Goal: Information Seeking & Learning: Learn about a topic

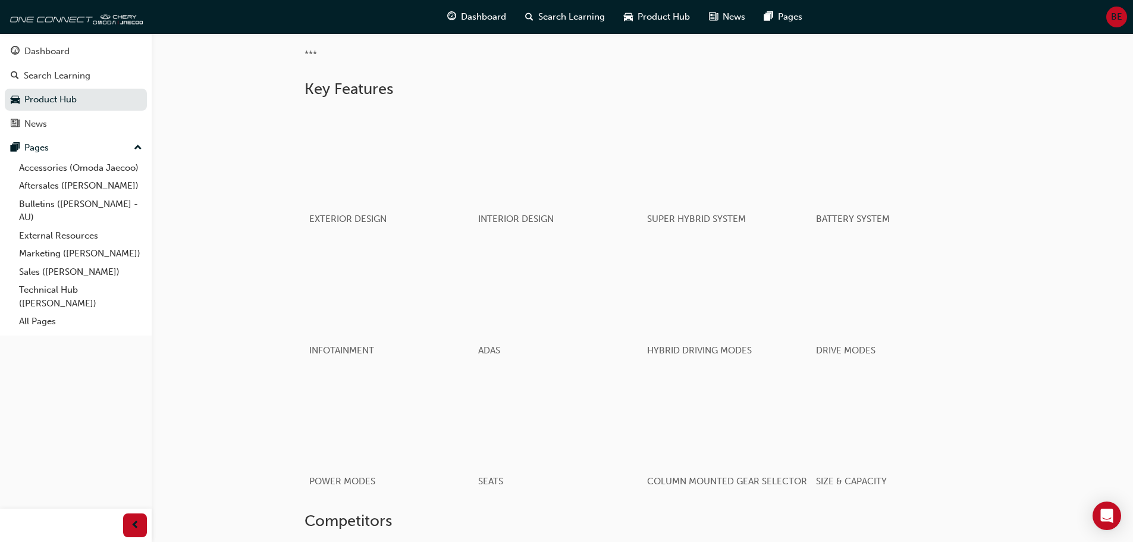
scroll to position [714, 0]
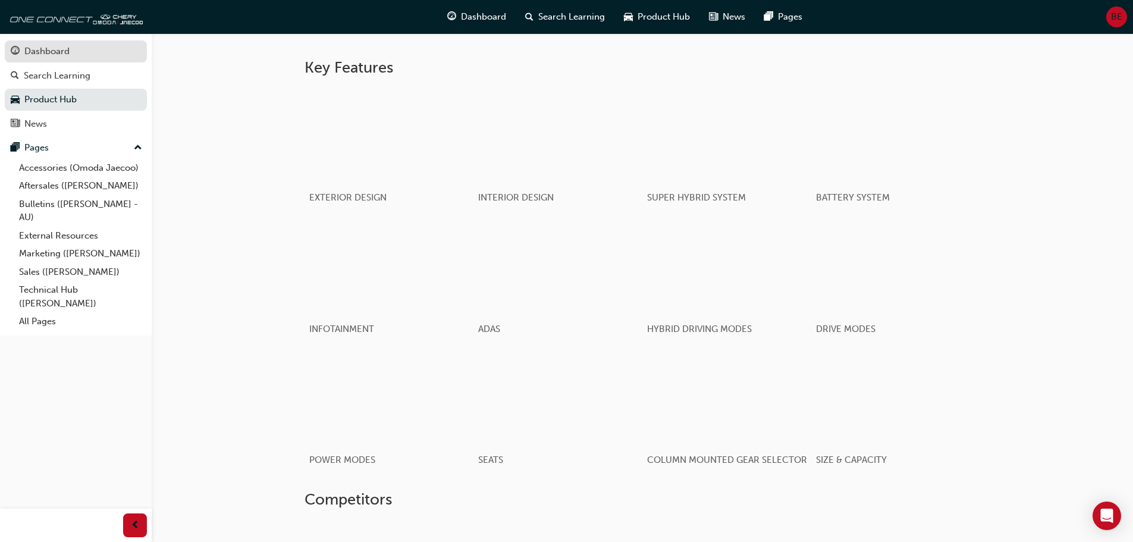
click at [27, 51] on div "Dashboard" at bounding box center [46, 52] width 45 height 14
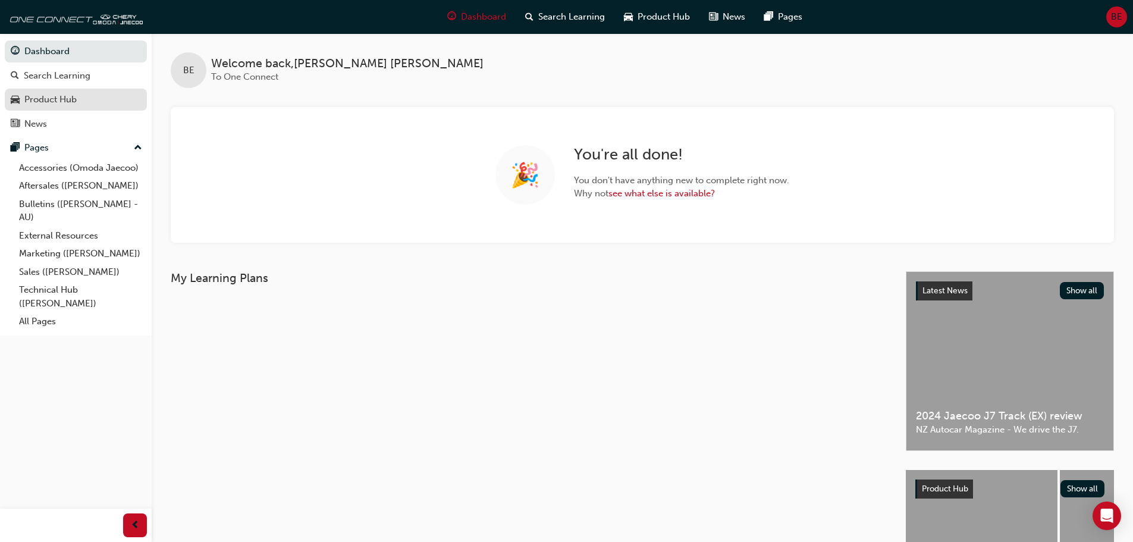
click at [59, 93] on div "Product Hub" at bounding box center [50, 100] width 52 height 14
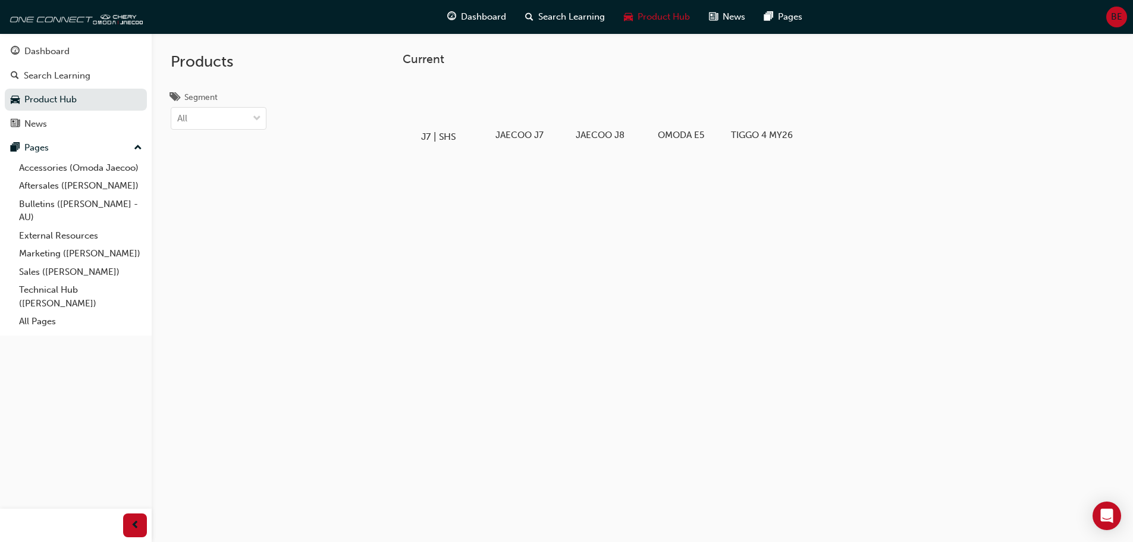
click at [449, 115] on div at bounding box center [438, 103] width 66 height 48
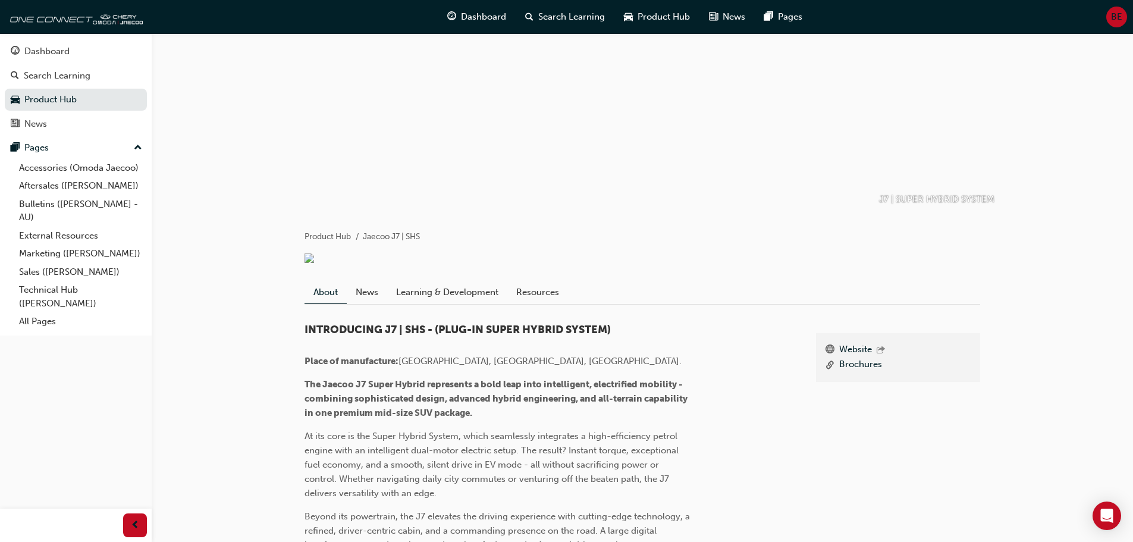
scroll to position [59, 0]
click at [381, 305] on link "News" at bounding box center [367, 293] width 40 height 23
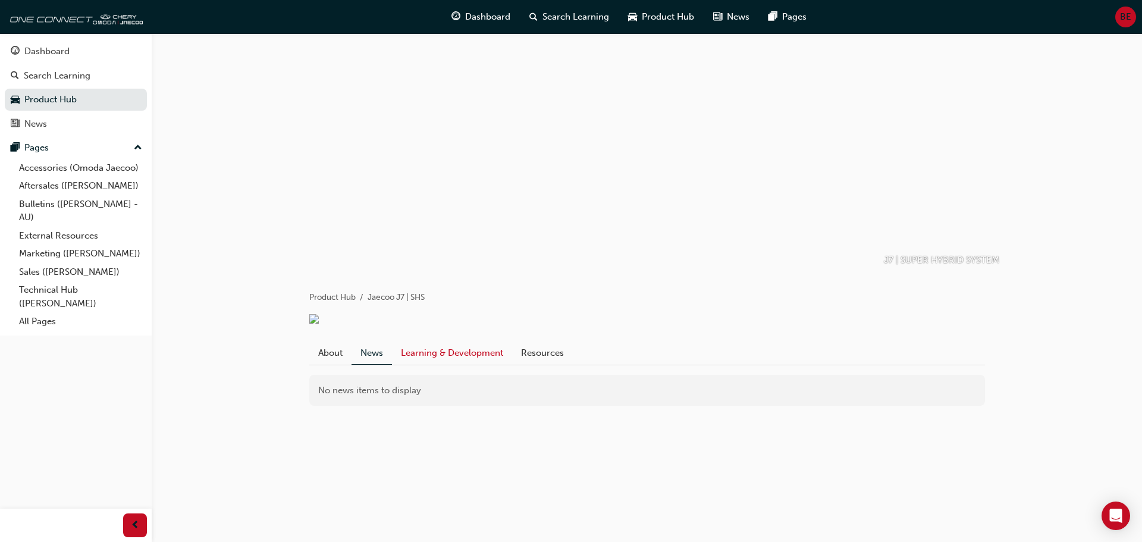
click at [471, 364] on link "Learning & Development" at bounding box center [452, 352] width 120 height 23
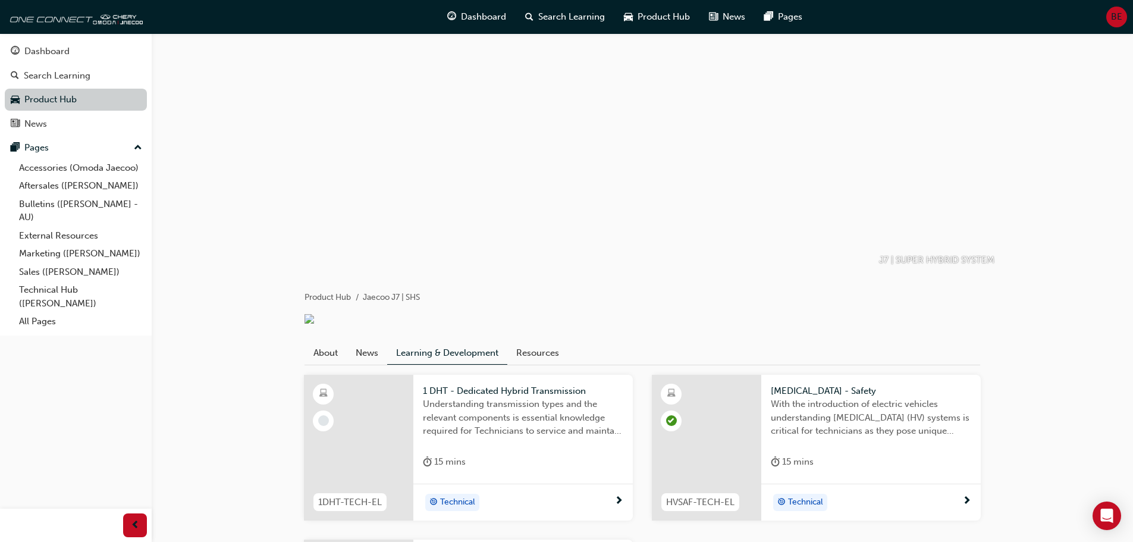
click at [73, 102] on link "Product Hub" at bounding box center [76, 100] width 142 height 22
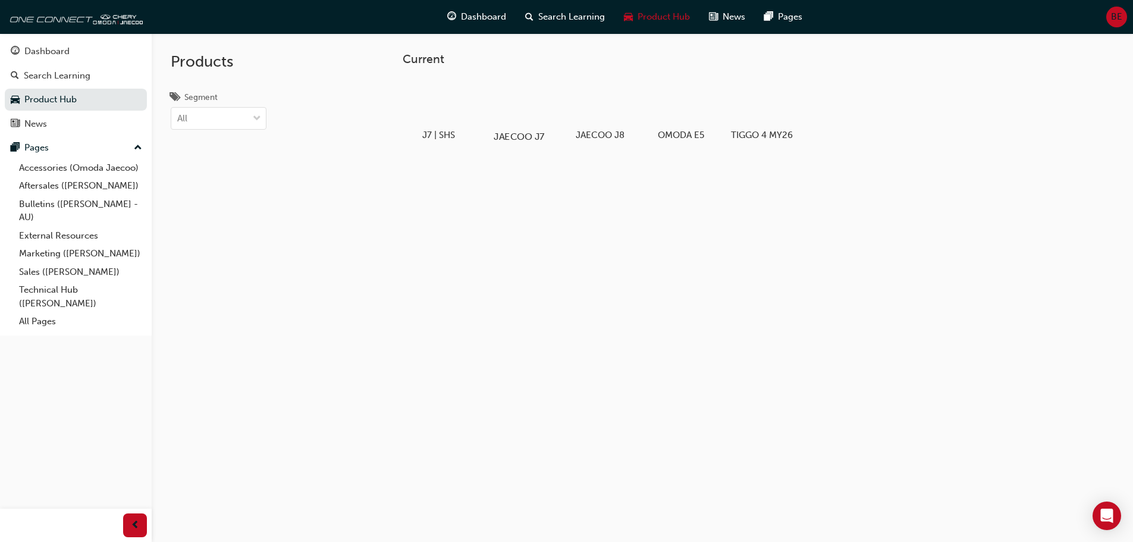
click at [506, 112] on div at bounding box center [519, 103] width 66 height 48
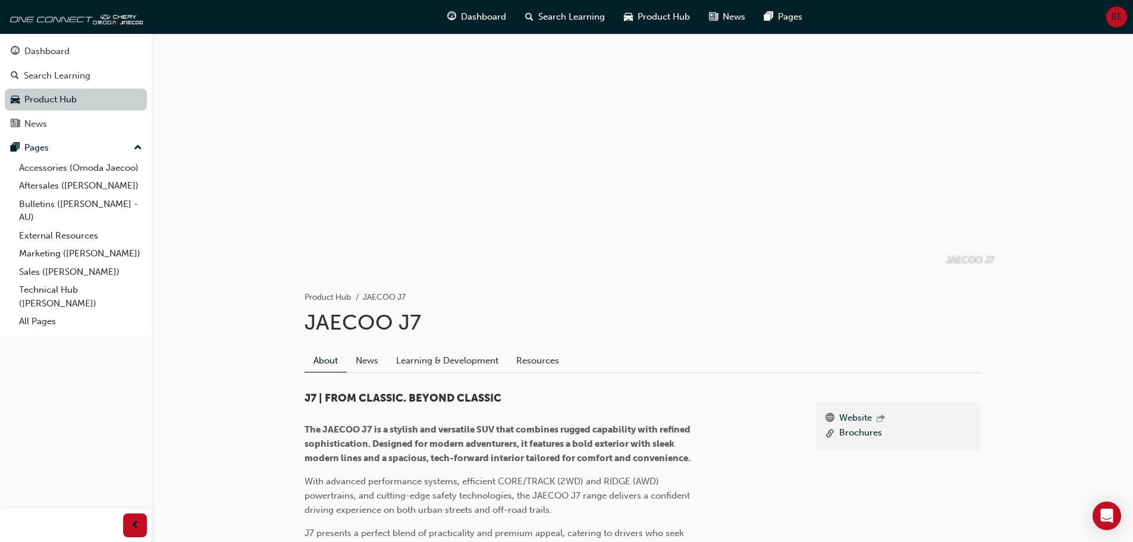
click at [92, 102] on link "Product Hub" at bounding box center [76, 100] width 142 height 22
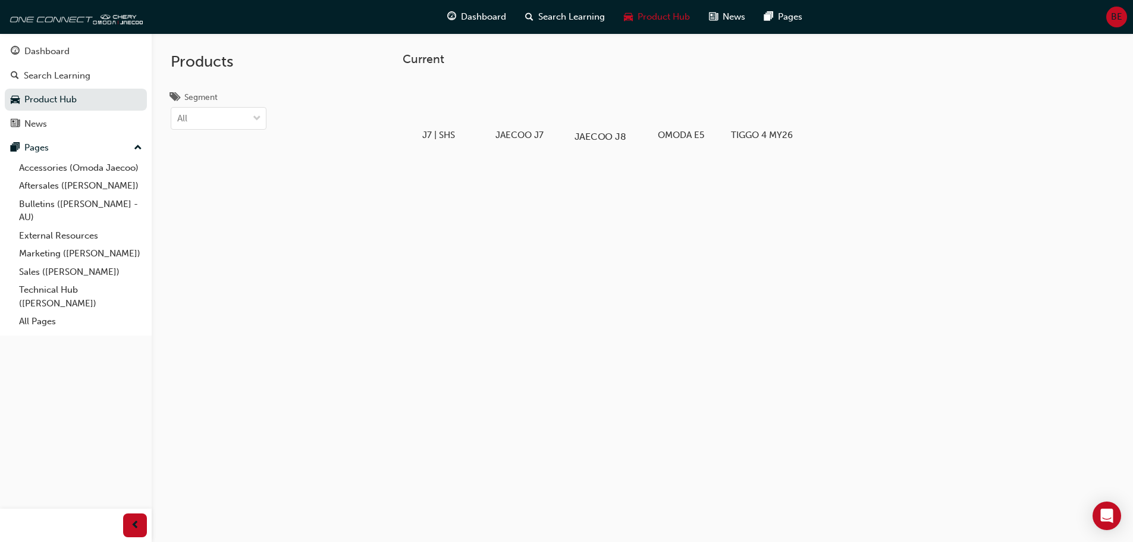
click at [625, 119] on div at bounding box center [600, 103] width 66 height 48
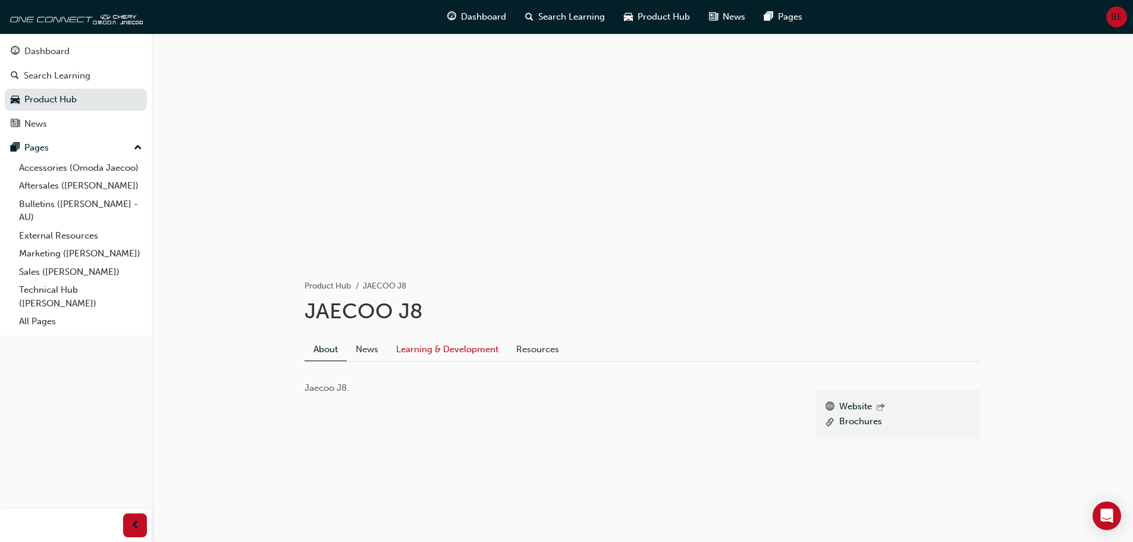
scroll to position [14, 0]
click at [363, 345] on link "News" at bounding box center [367, 346] width 40 height 23
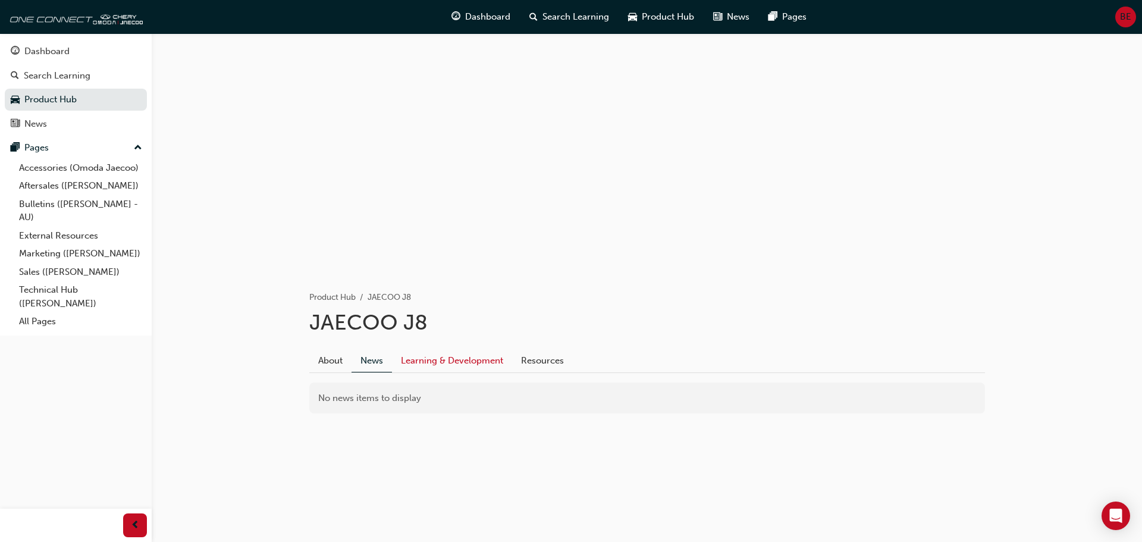
click at [481, 369] on link "Learning & Development" at bounding box center [452, 360] width 120 height 23
click at [520, 361] on link "Resources" at bounding box center [537, 360] width 61 height 23
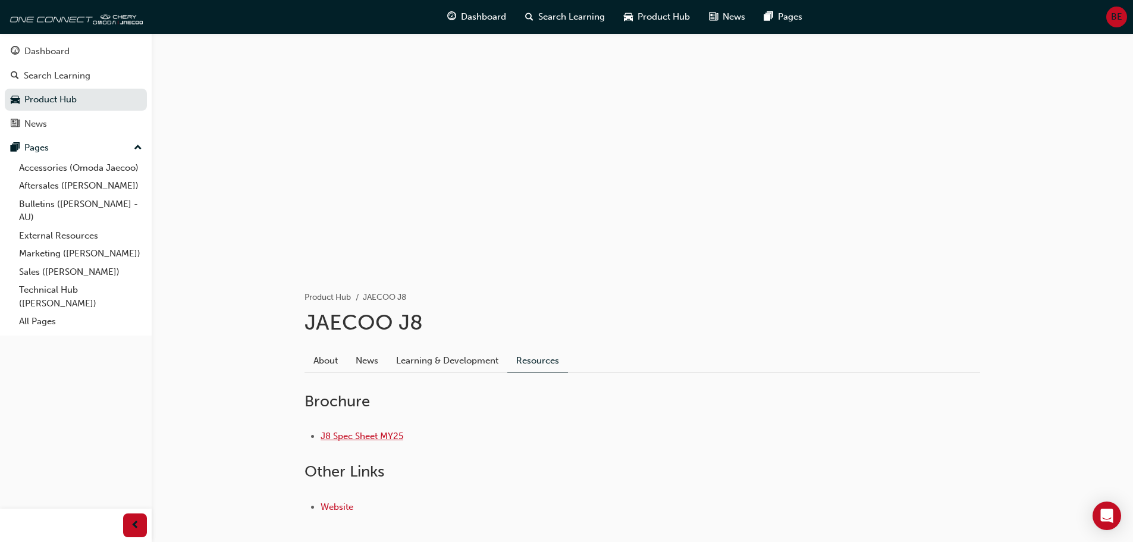
click at [346, 433] on link "J8 Spec Sheet MY25" at bounding box center [362, 436] width 83 height 11
click at [344, 438] on link "J8 Spec Sheet MY25" at bounding box center [362, 436] width 83 height 11
click at [64, 17] on img at bounding box center [74, 17] width 137 height 24
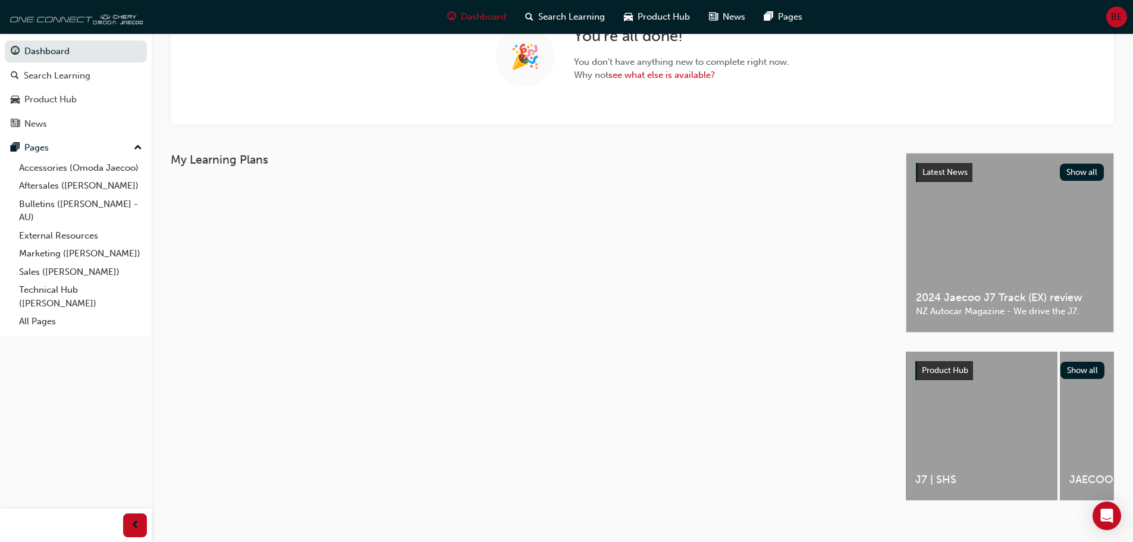
scroll to position [133, 0]
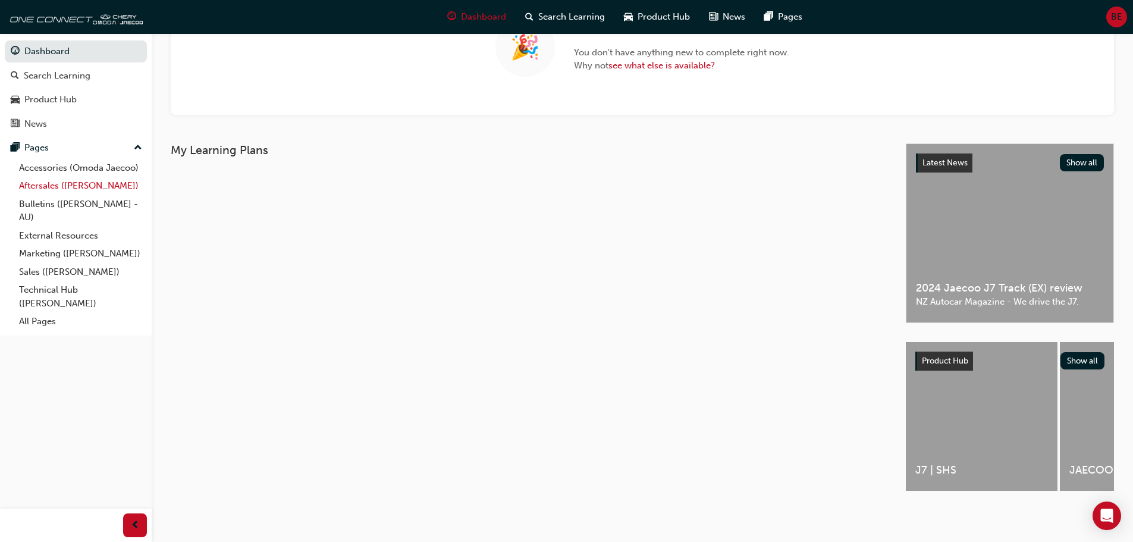
click at [79, 183] on link "Aftersales ([PERSON_NAME])" at bounding box center [80, 186] width 133 height 18
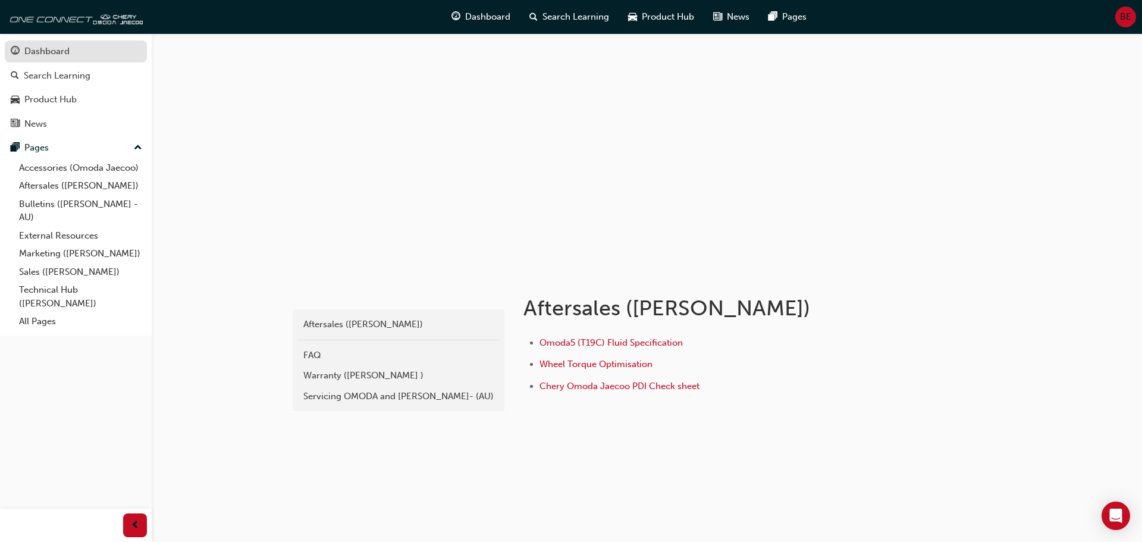
click at [86, 54] on div "Dashboard" at bounding box center [76, 51] width 130 height 15
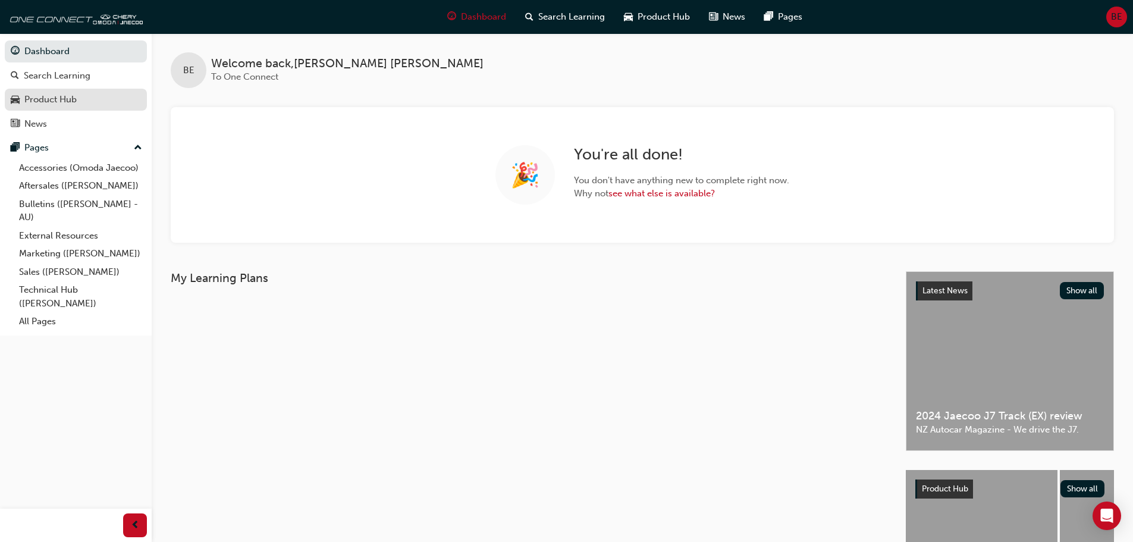
click at [58, 104] on div "Product Hub" at bounding box center [50, 100] width 52 height 14
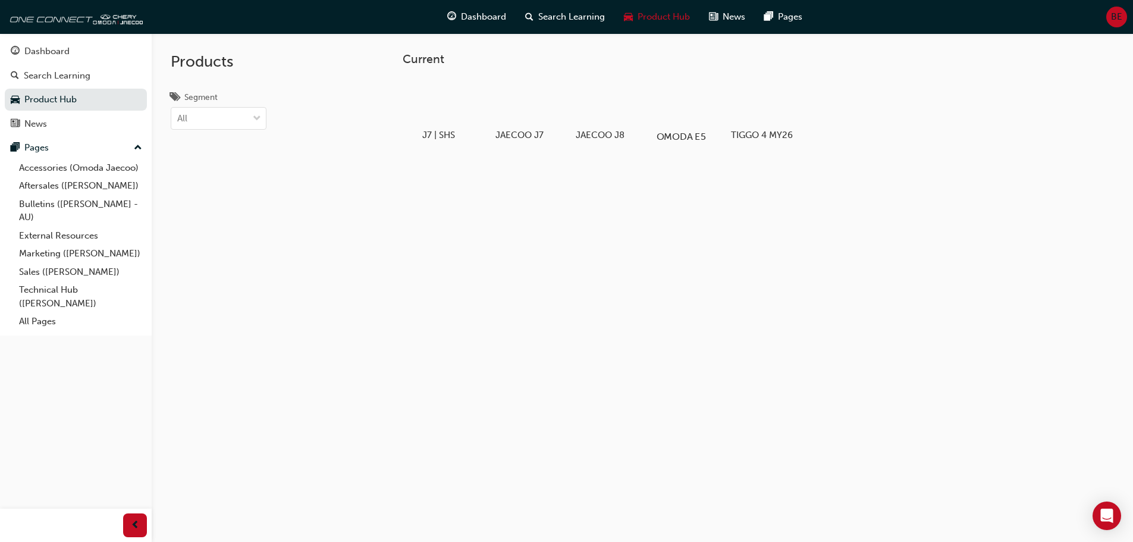
click at [685, 127] on div "OMODA E5" at bounding box center [681, 110] width 76 height 73
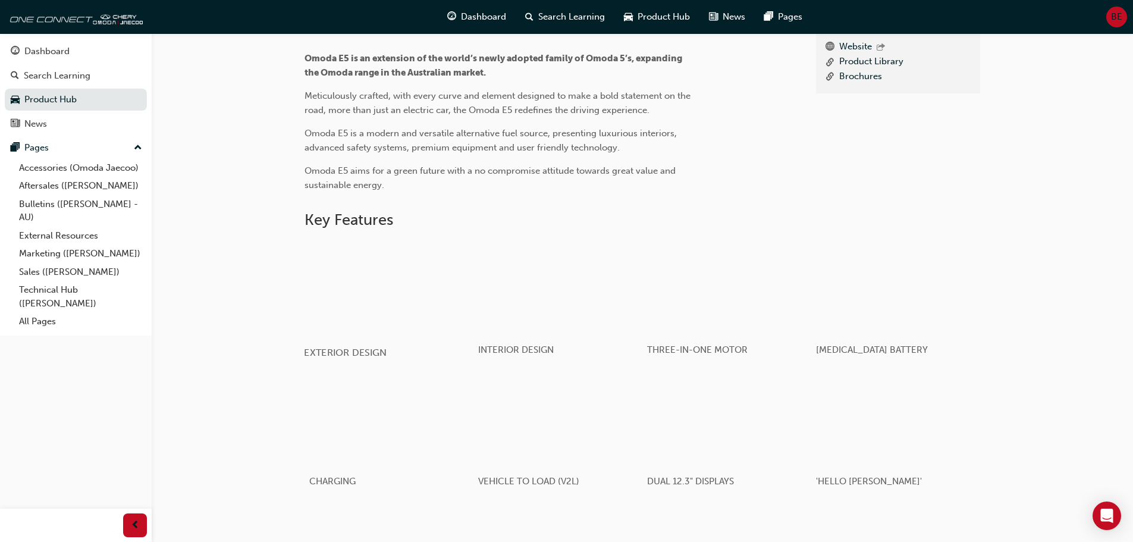
scroll to position [416, 0]
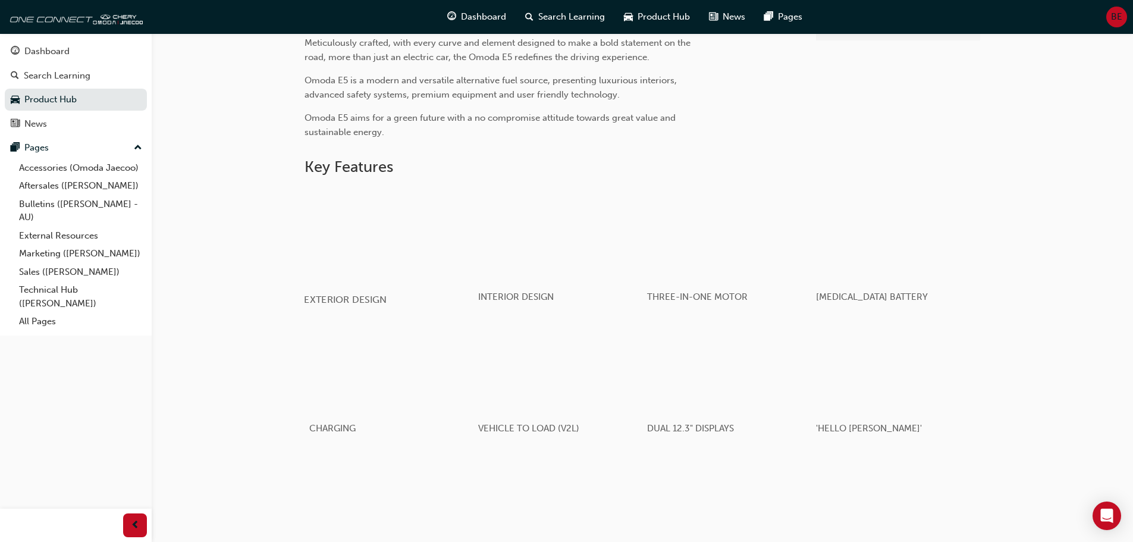
click at [402, 236] on div "button" at bounding box center [389, 234] width 170 height 95
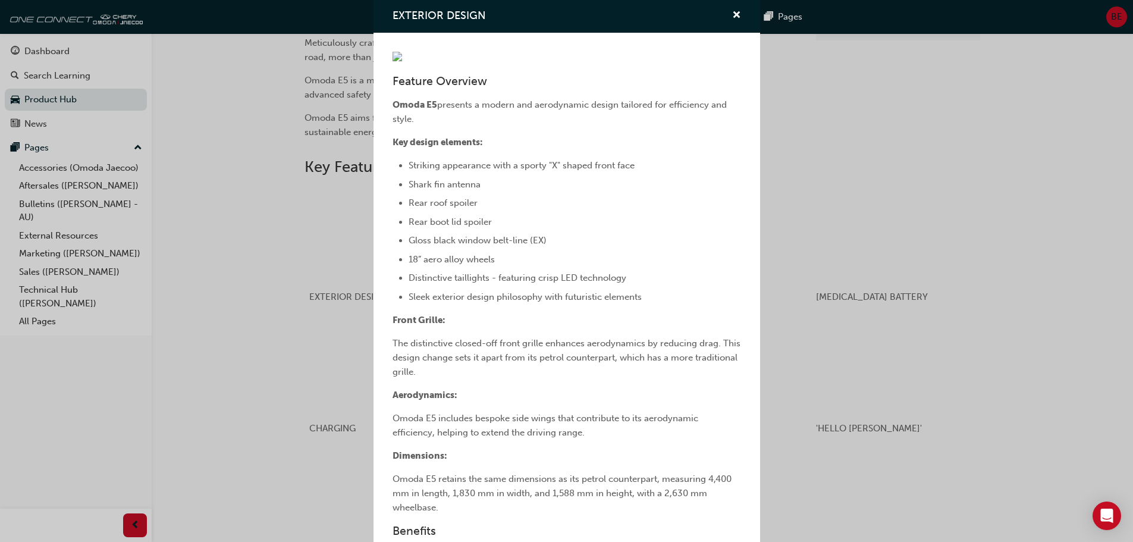
scroll to position [0, 0]
click at [732, 15] on span "cross-icon" at bounding box center [736, 17] width 9 height 11
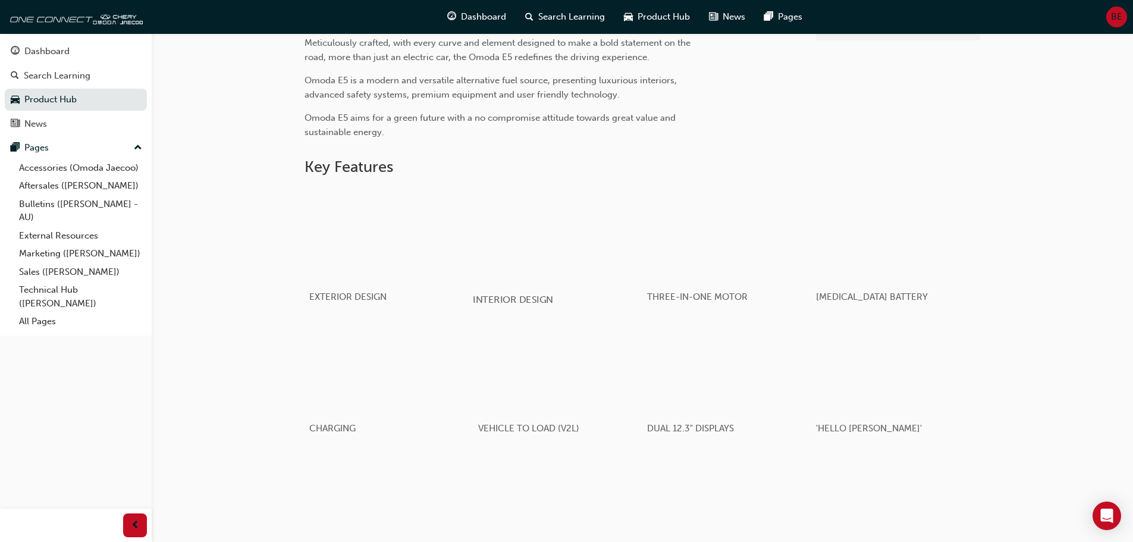
click at [514, 265] on div "button" at bounding box center [558, 234] width 170 height 95
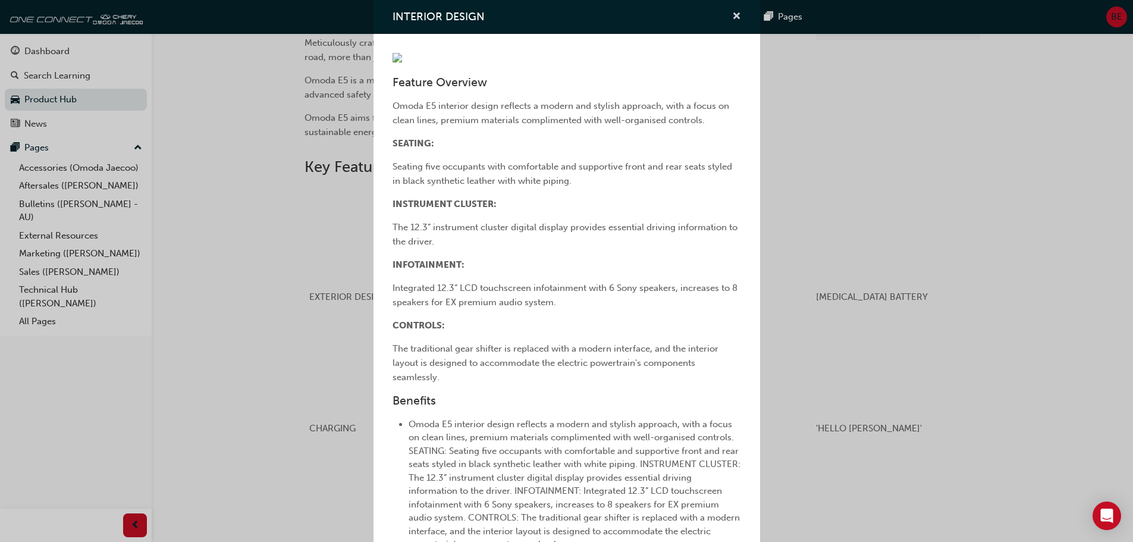
click at [732, 15] on span "cross-icon" at bounding box center [736, 17] width 9 height 11
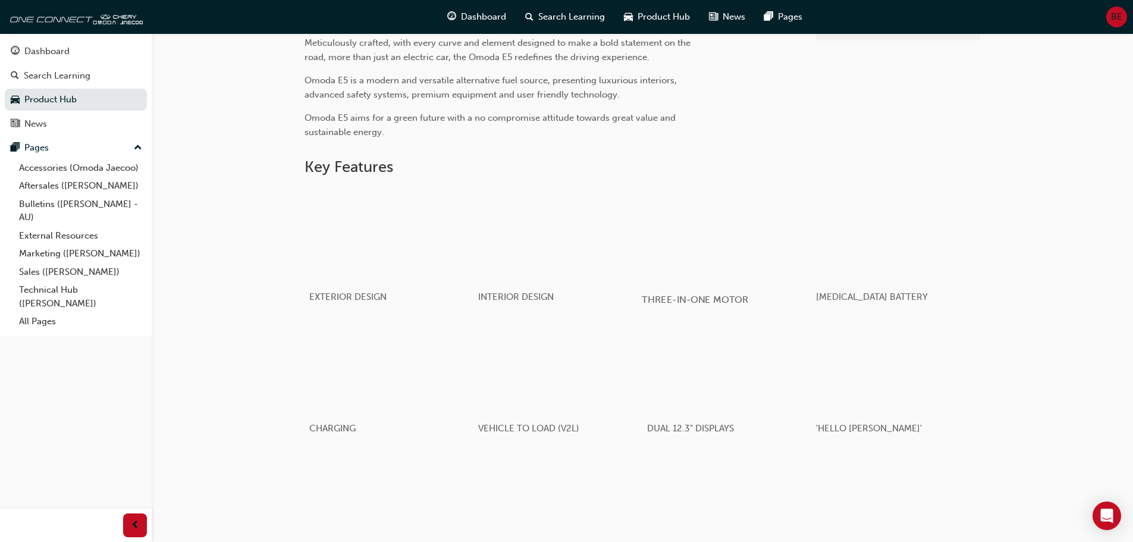
click at [699, 237] on div "button" at bounding box center [727, 234] width 170 height 95
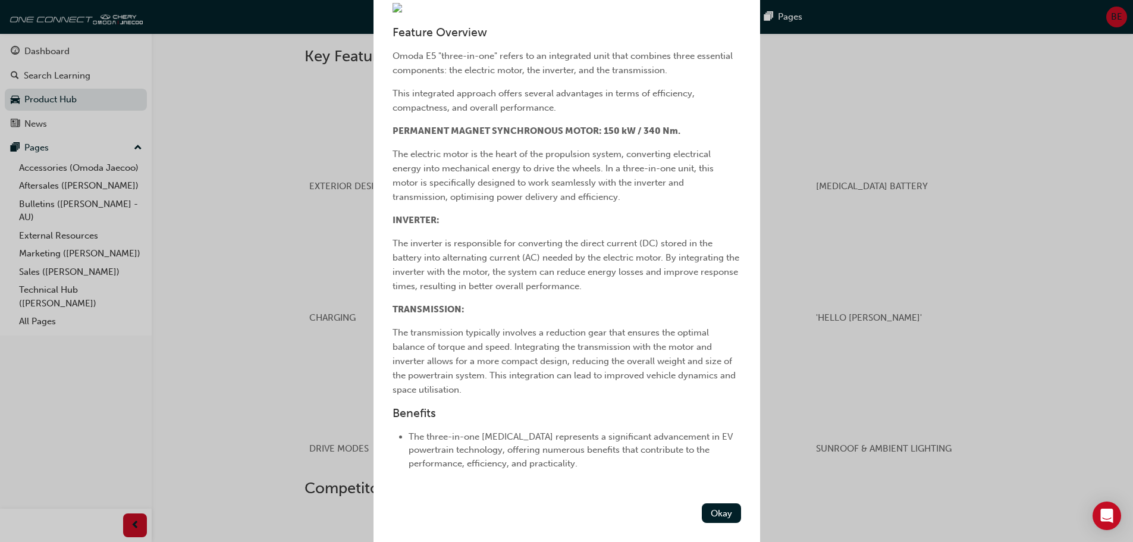
scroll to position [535, 0]
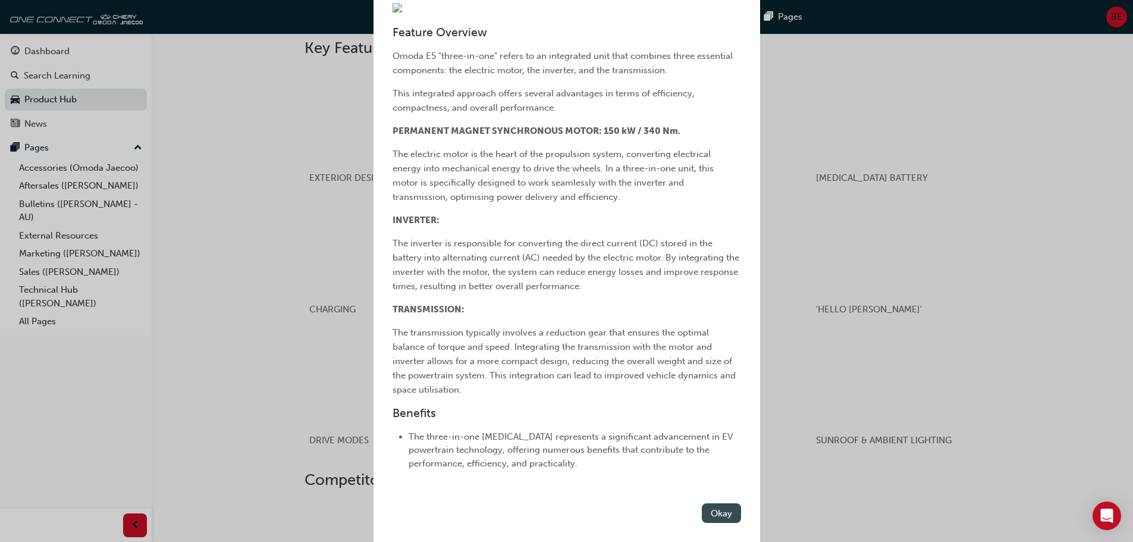
click at [702, 506] on button "Okay" at bounding box center [721, 513] width 39 height 20
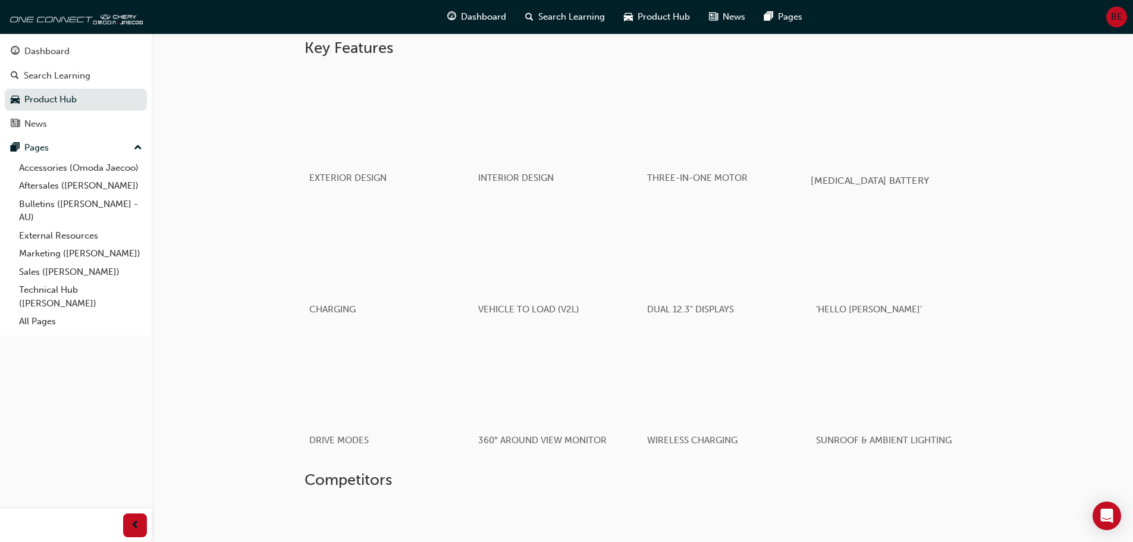
click at [850, 139] on div "button" at bounding box center [896, 115] width 170 height 95
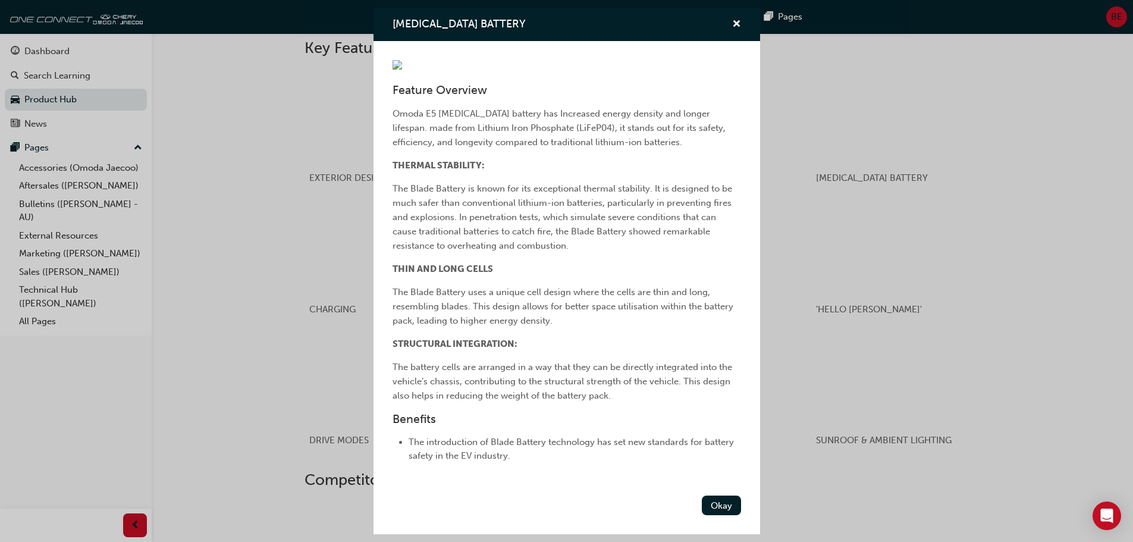
scroll to position [160, 0]
click at [714, 515] on button "Okay" at bounding box center [721, 506] width 39 height 20
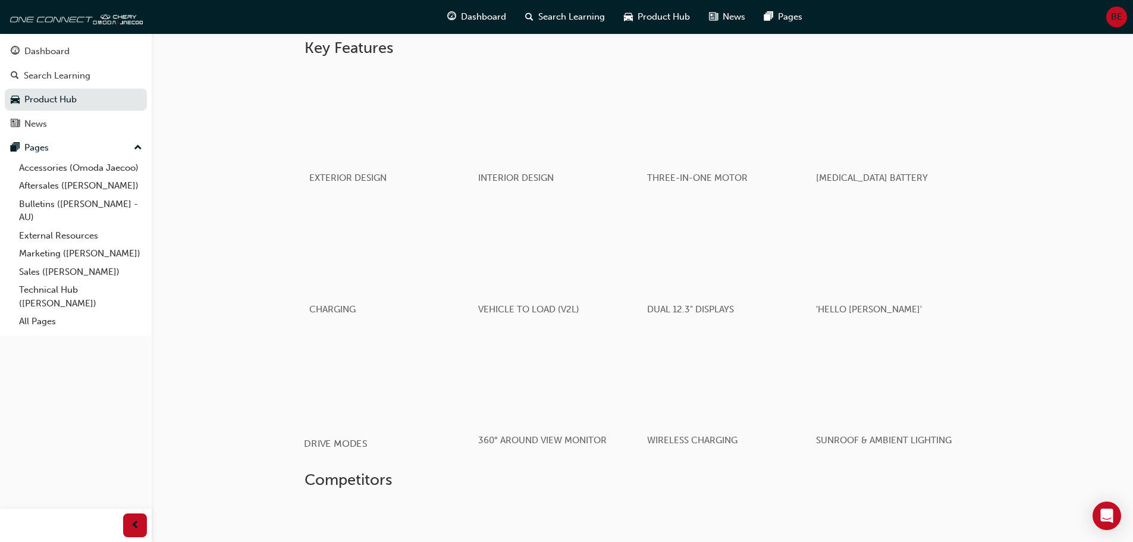
click at [430, 391] on div "button" at bounding box center [389, 378] width 170 height 95
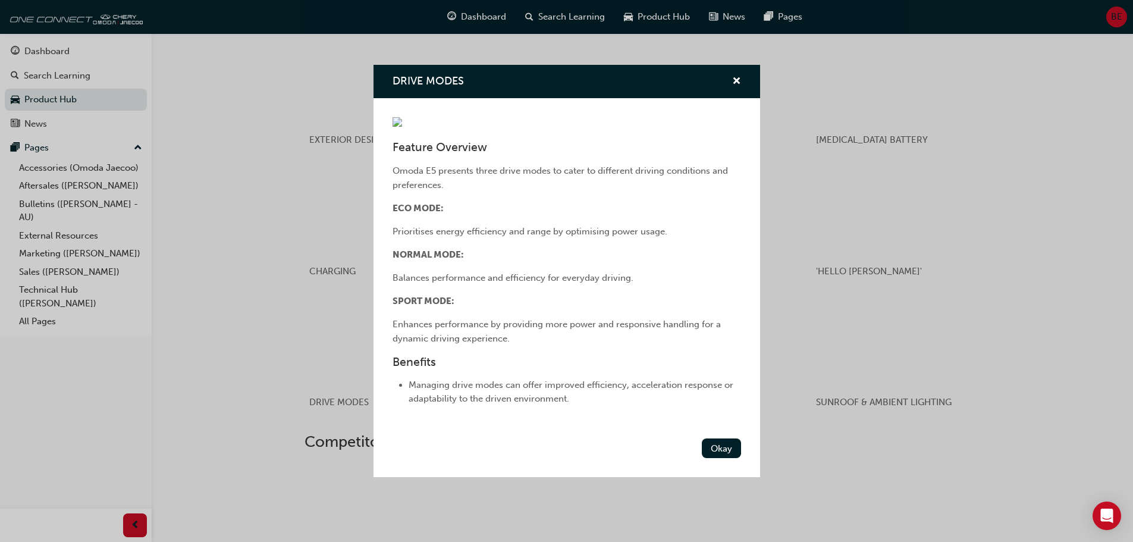
scroll to position [595, 0]
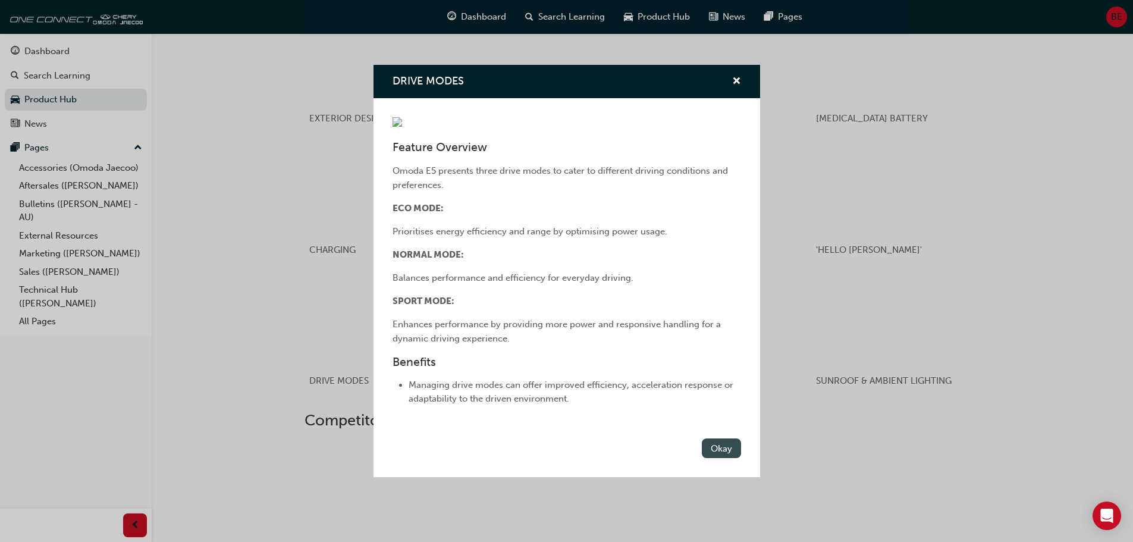
click at [727, 458] on button "Okay" at bounding box center [721, 448] width 39 height 20
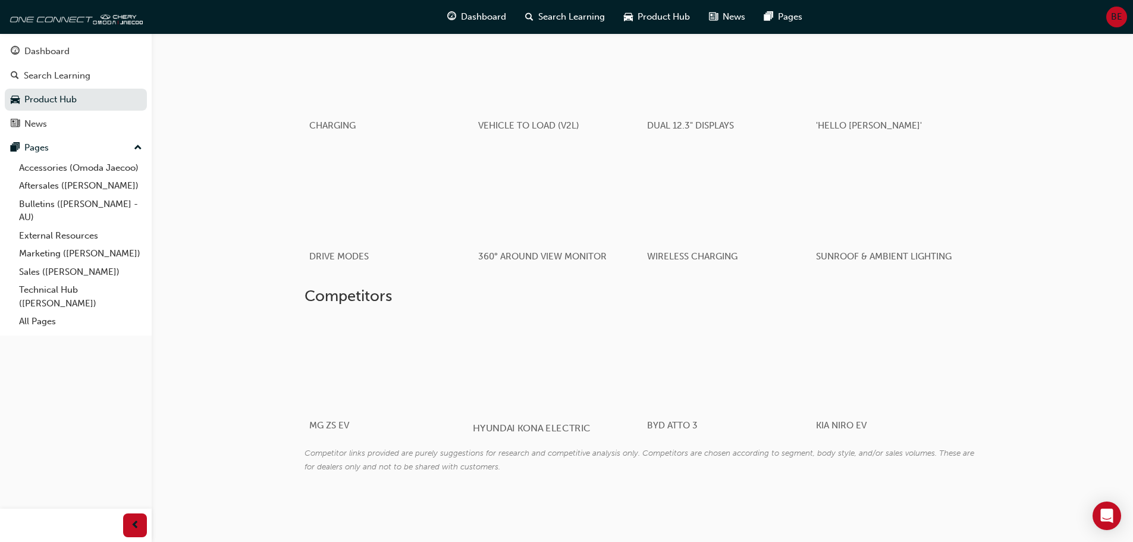
scroll to position [734, 0]
click at [718, 352] on div at bounding box center [713, 363] width 142 height 95
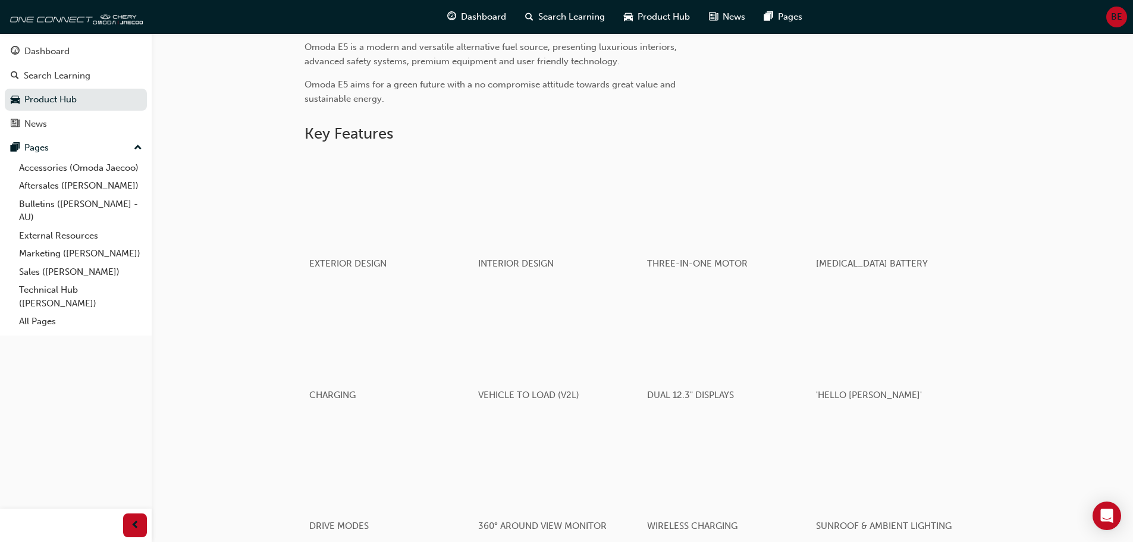
scroll to position [436, 0]
